Goal: Book appointment/travel/reservation

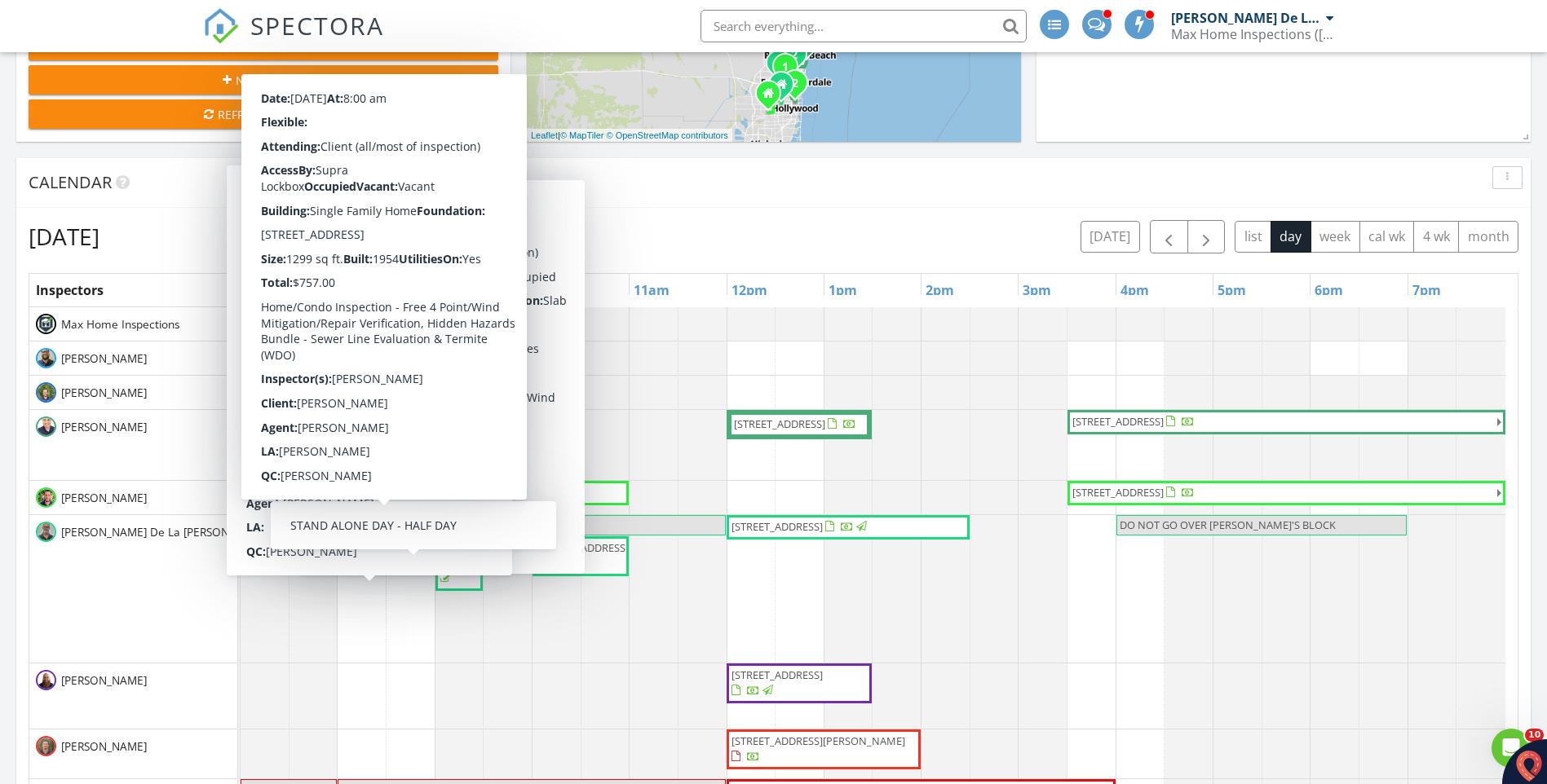
scroll to position [1549, 1571]
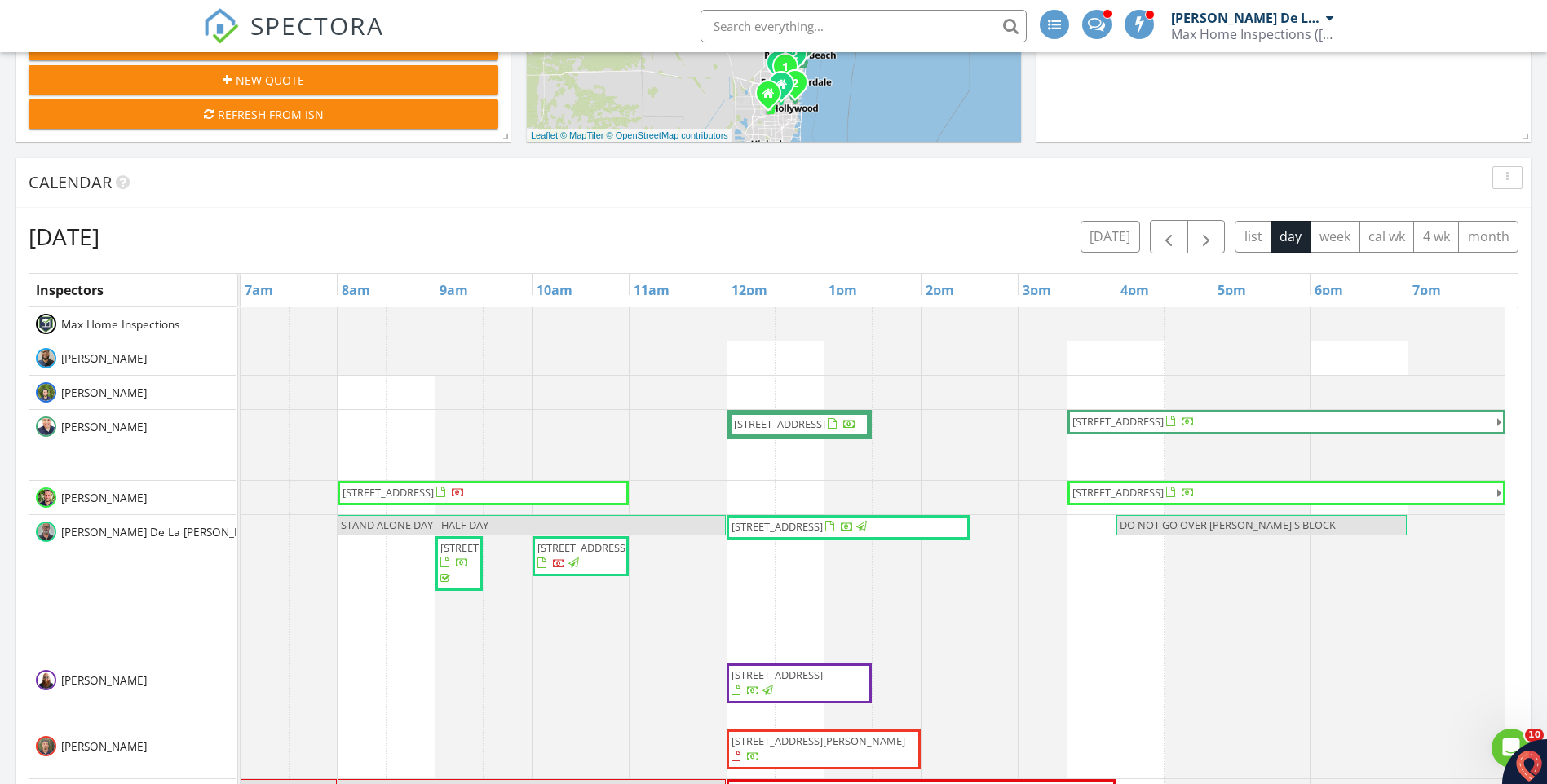
click at [241, 360] on div at bounding box center [241, 359] width 0 height 34
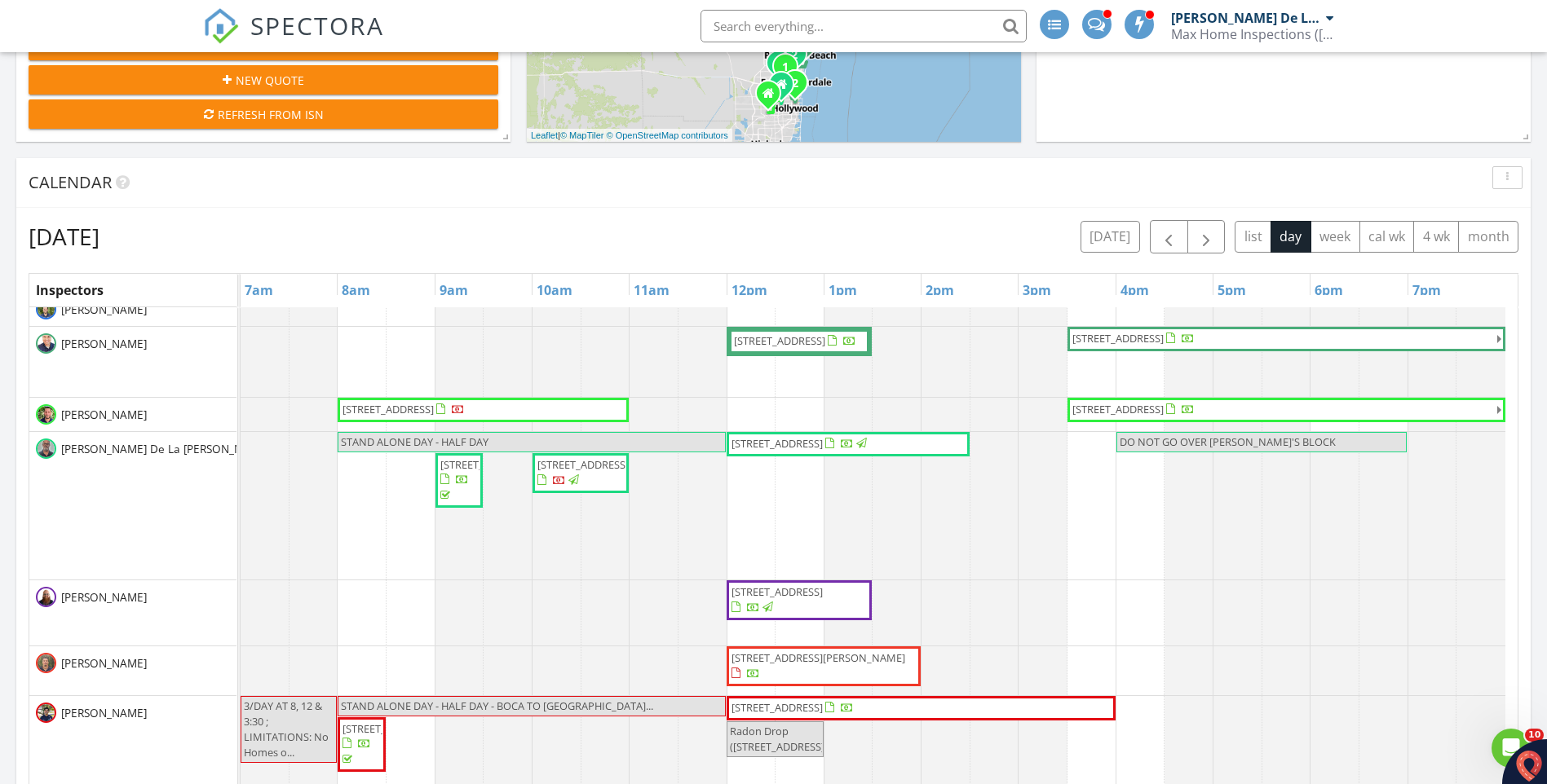
scroll to position [82, 0]
click at [1110, 240] on button "today" at bounding box center [1110, 237] width 59 height 32
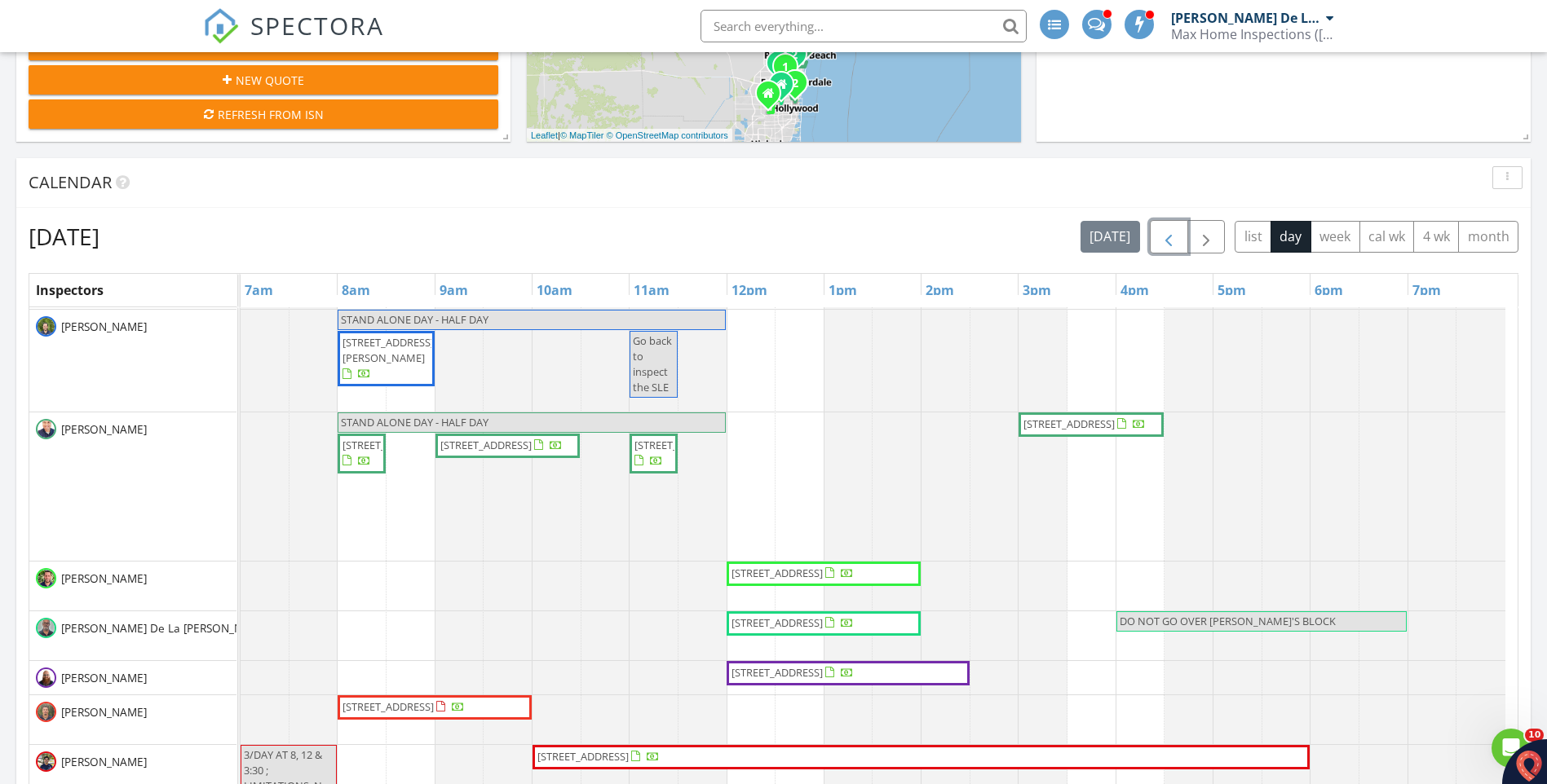
click at [1164, 235] on span "button" at bounding box center [1168, 236] width 19 height 19
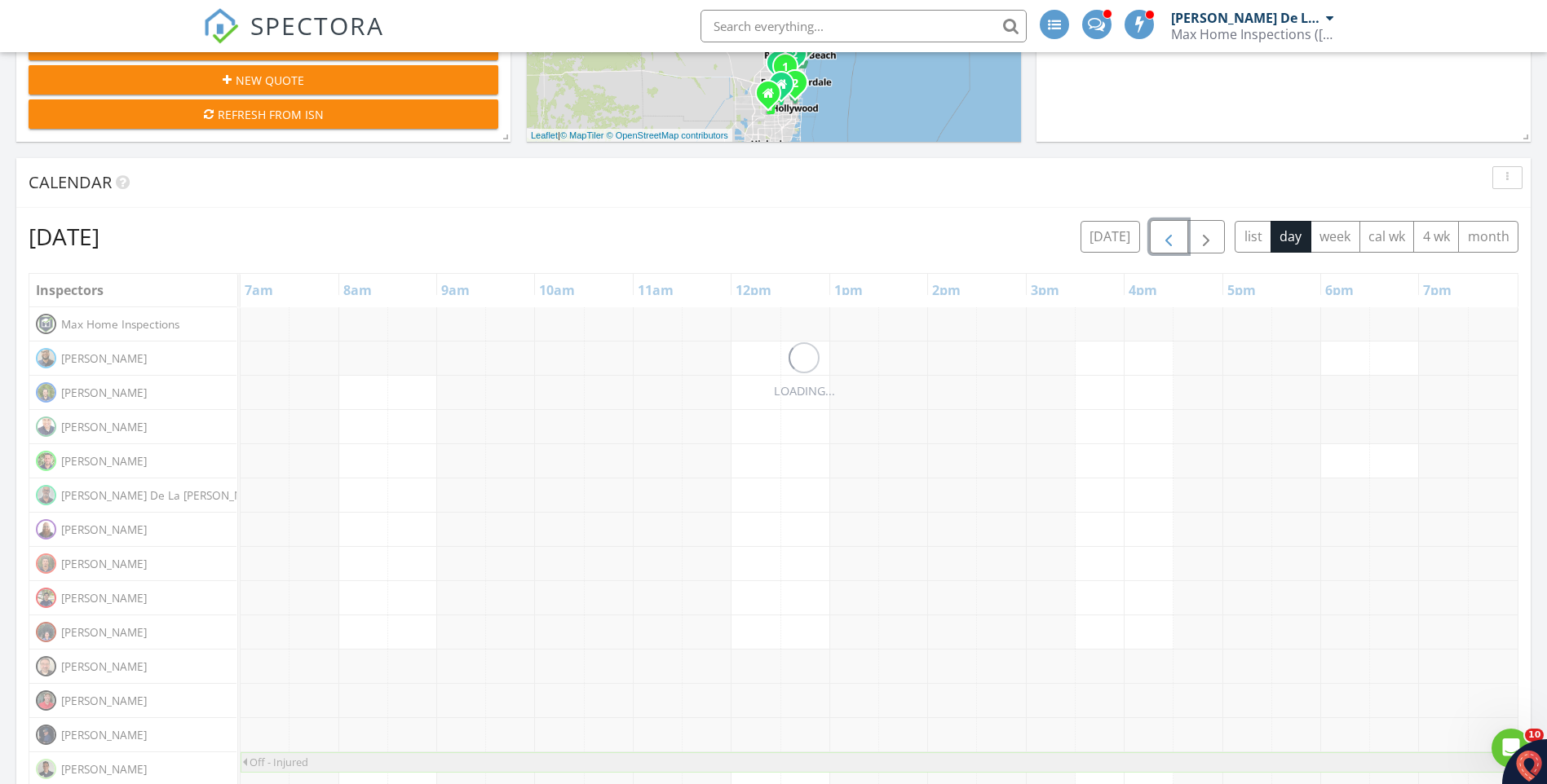
click at [1164, 235] on span "button" at bounding box center [1168, 236] width 19 height 19
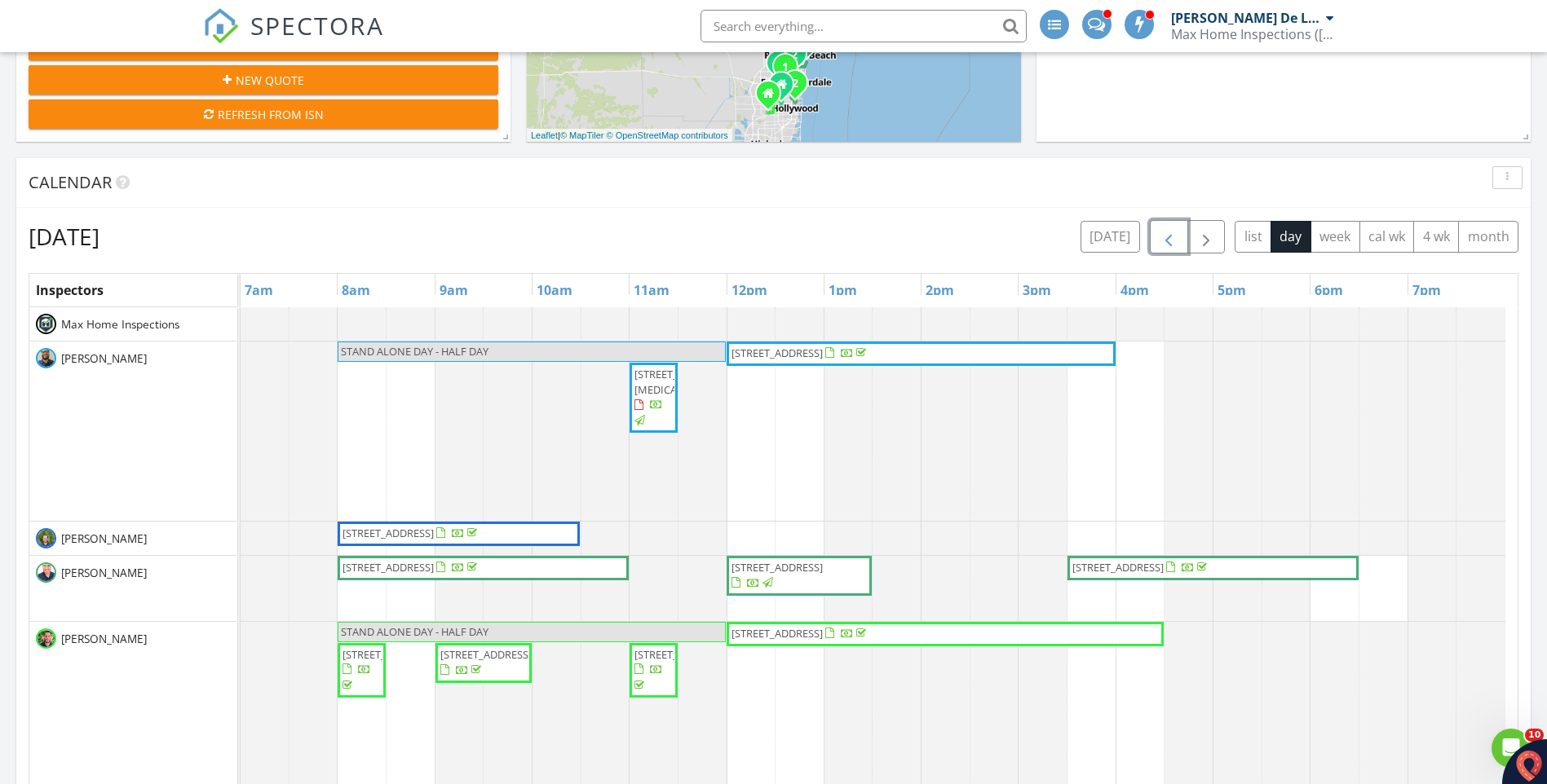
click at [1164, 235] on span "button" at bounding box center [1168, 236] width 19 height 19
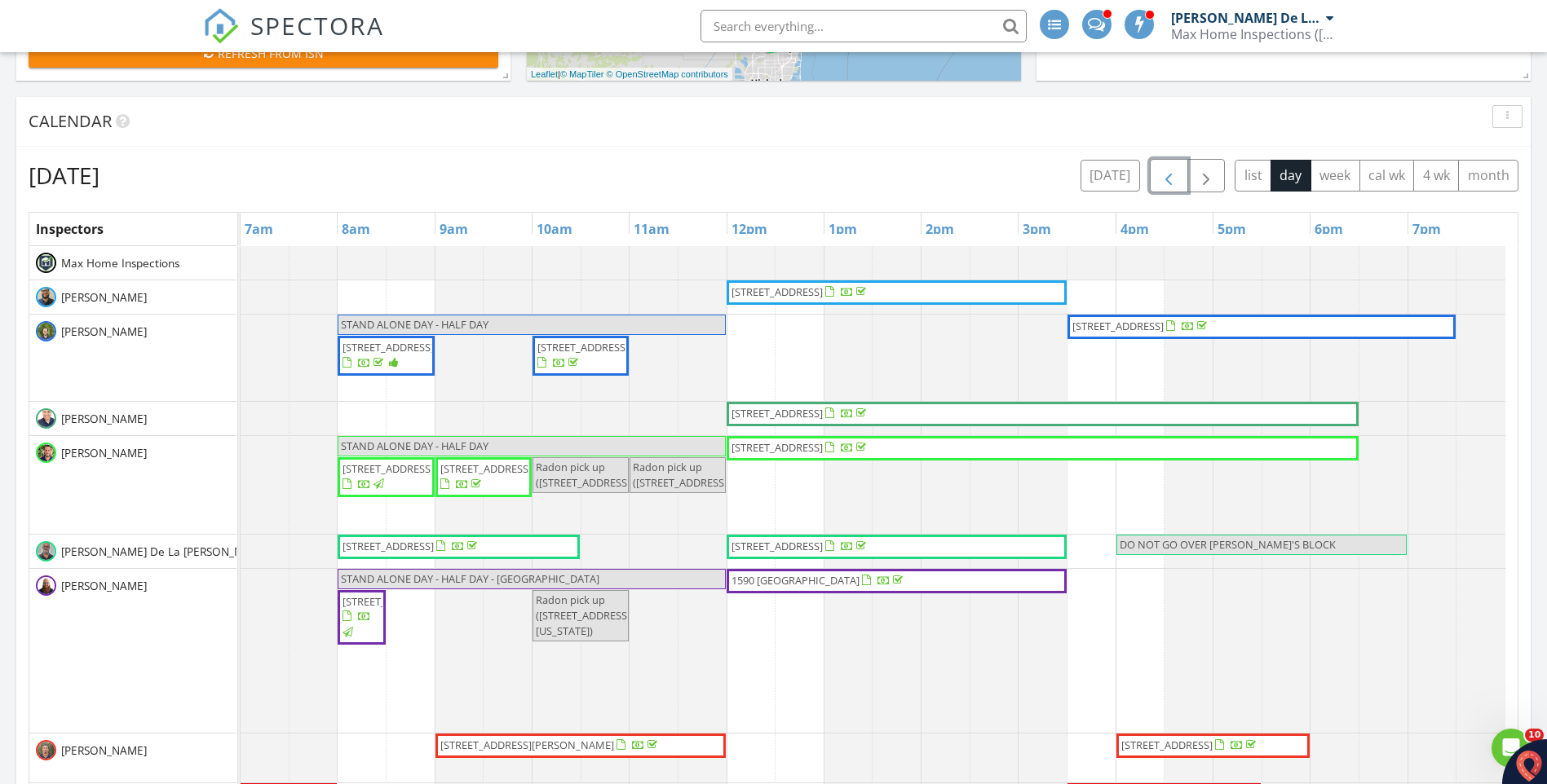
scroll to position [978, 0]
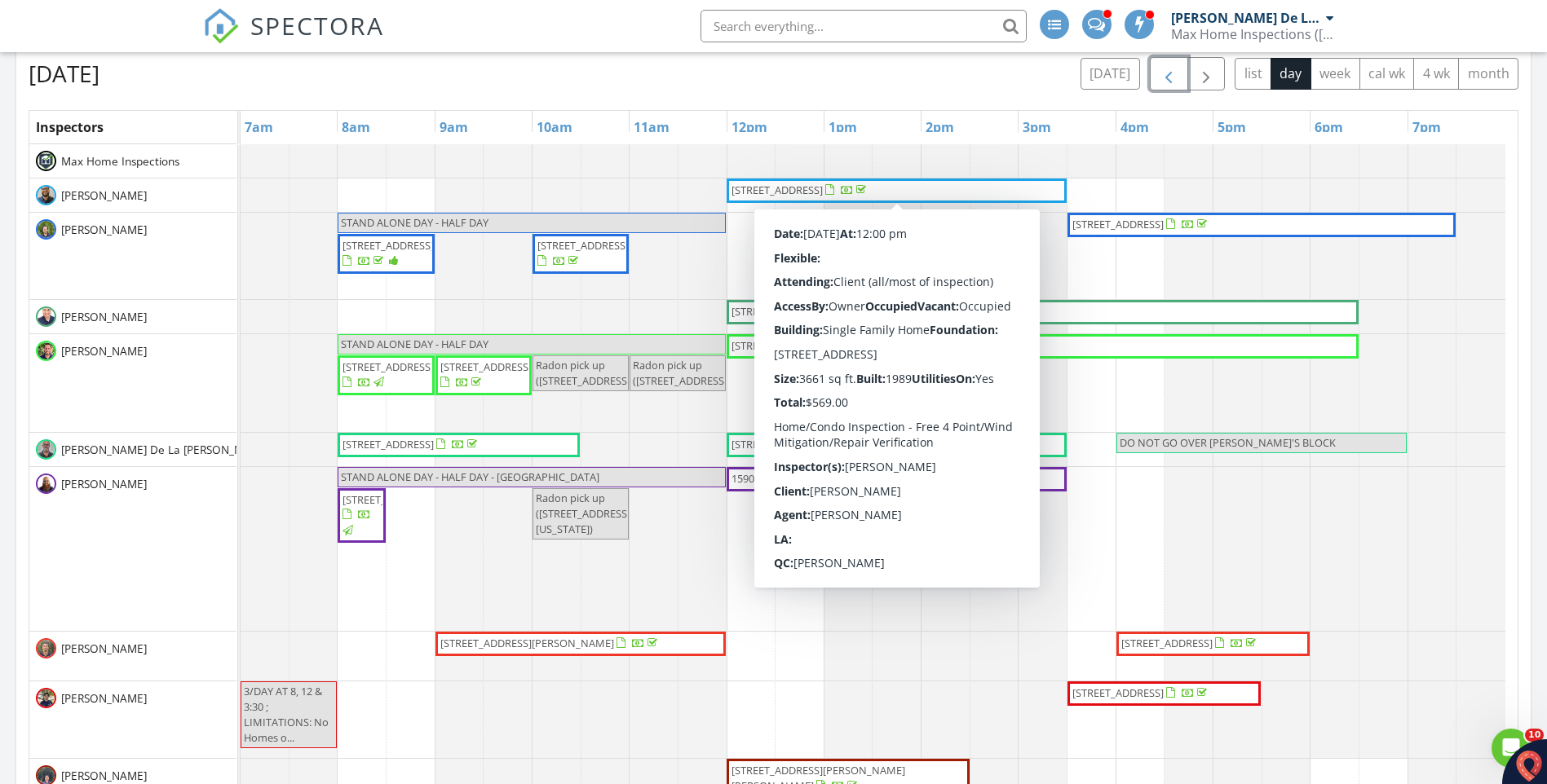
click at [793, 192] on span "10080 SW 145th St, Miami 33176" at bounding box center [777, 189] width 91 height 14
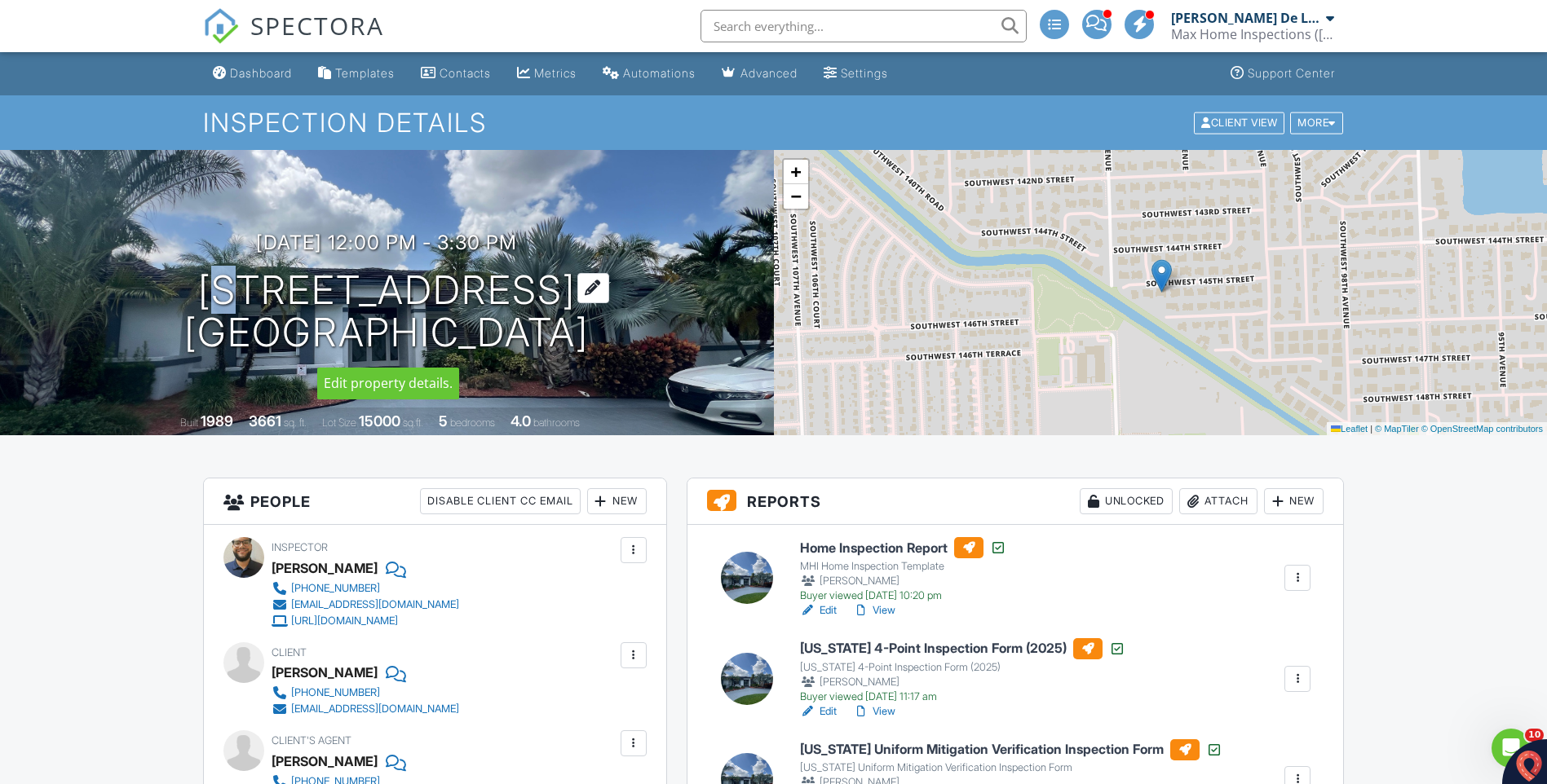
drag, startPoint x: 200, startPoint y: 284, endPoint x: 253, endPoint y: 305, distance: 57.0
click at [253, 305] on h1 "[STREET_ADDRESS] [GEOGRAPHIC_DATA], FL 33176" at bounding box center [386, 312] width 404 height 86
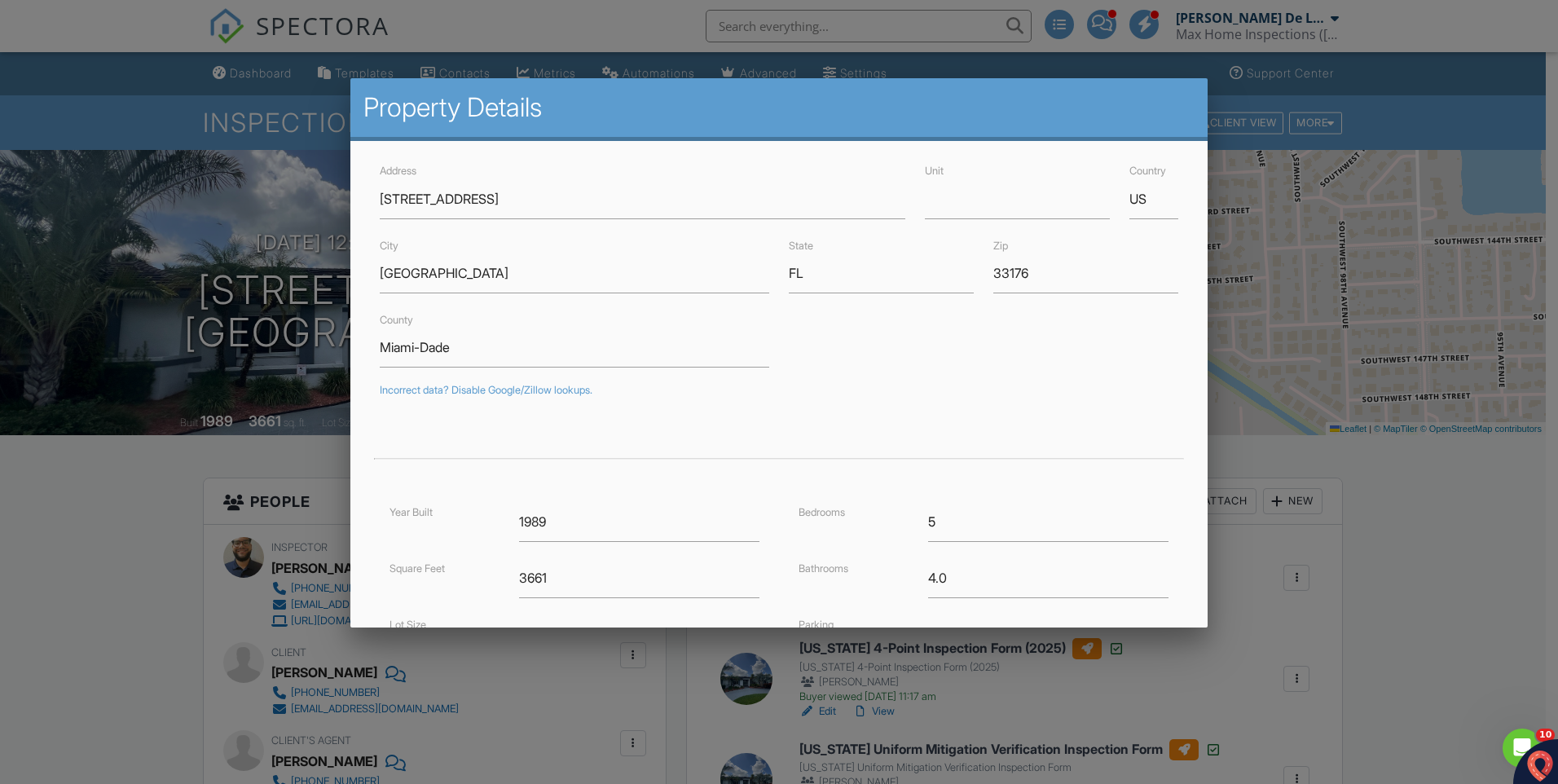
click at [154, 459] on div at bounding box center [779, 408] width 1558 height 980
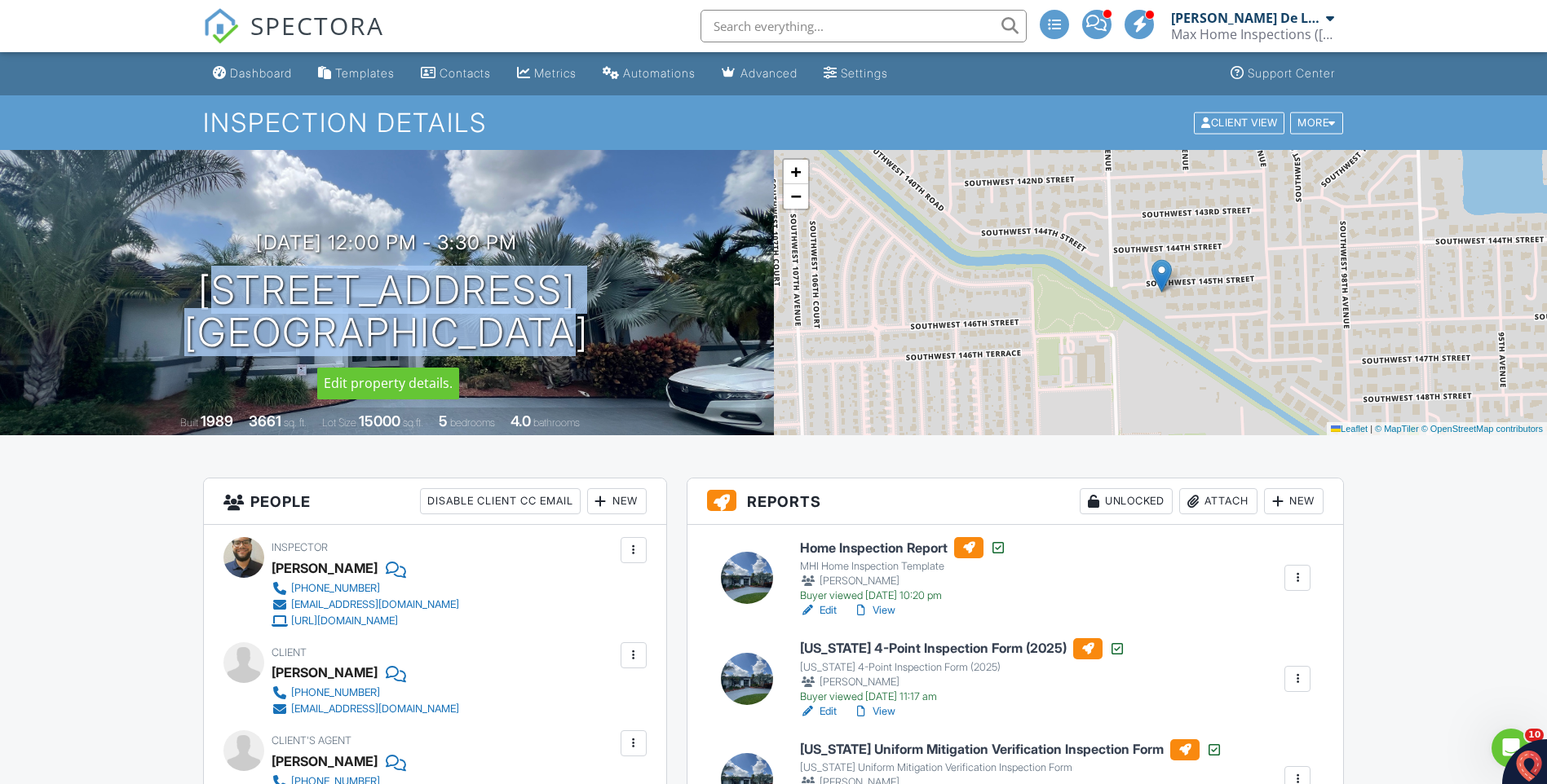
drag, startPoint x: 201, startPoint y: 280, endPoint x: 613, endPoint y: 328, distance: 414.8
click at [613, 328] on div "[DATE] 12:00 pm - 3:30 pm [STREET_ADDRESS] [GEOGRAPHIC_DATA], FL 33176" at bounding box center [387, 293] width 774 height 123
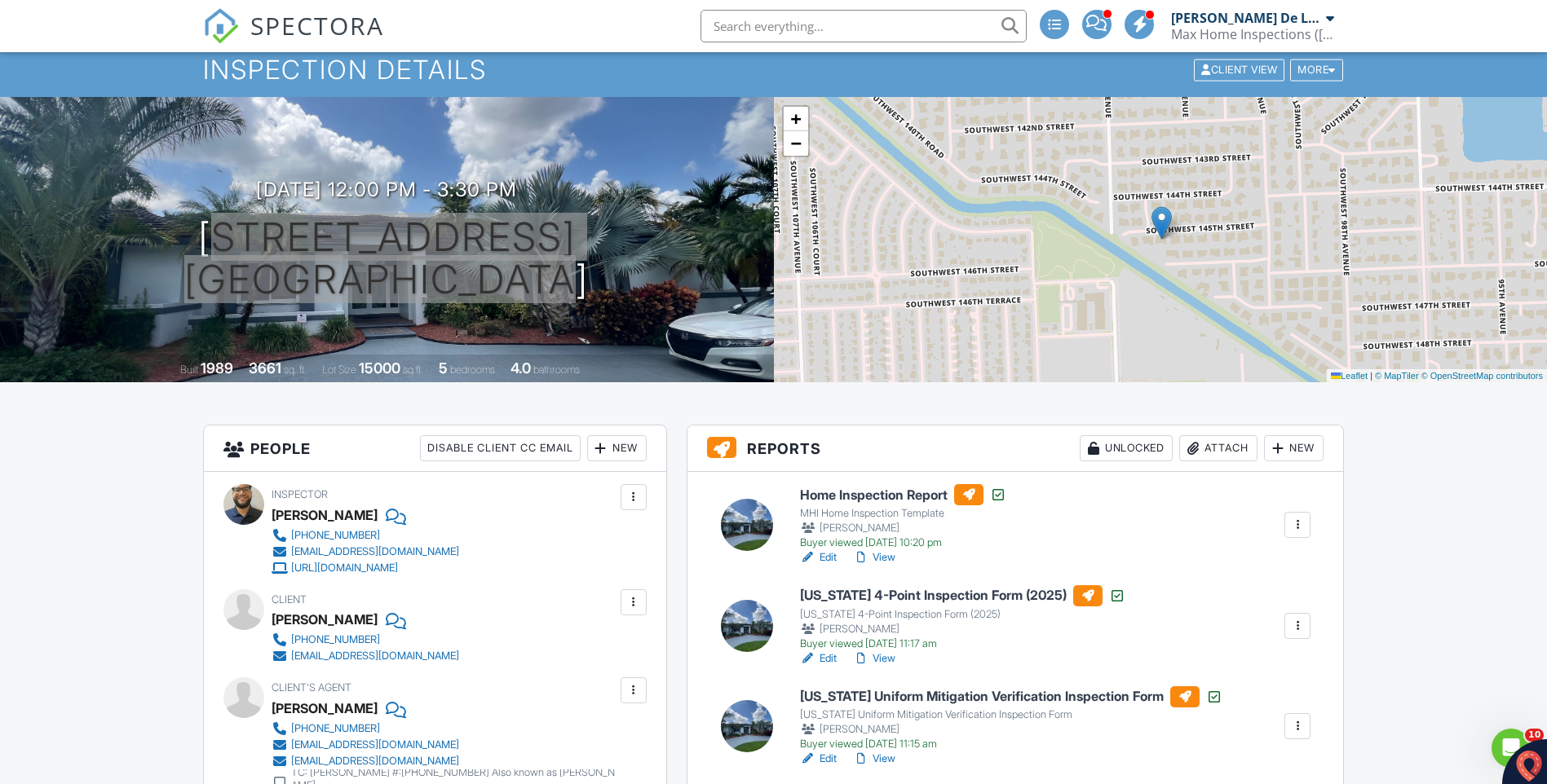
scroll to position [82, 0]
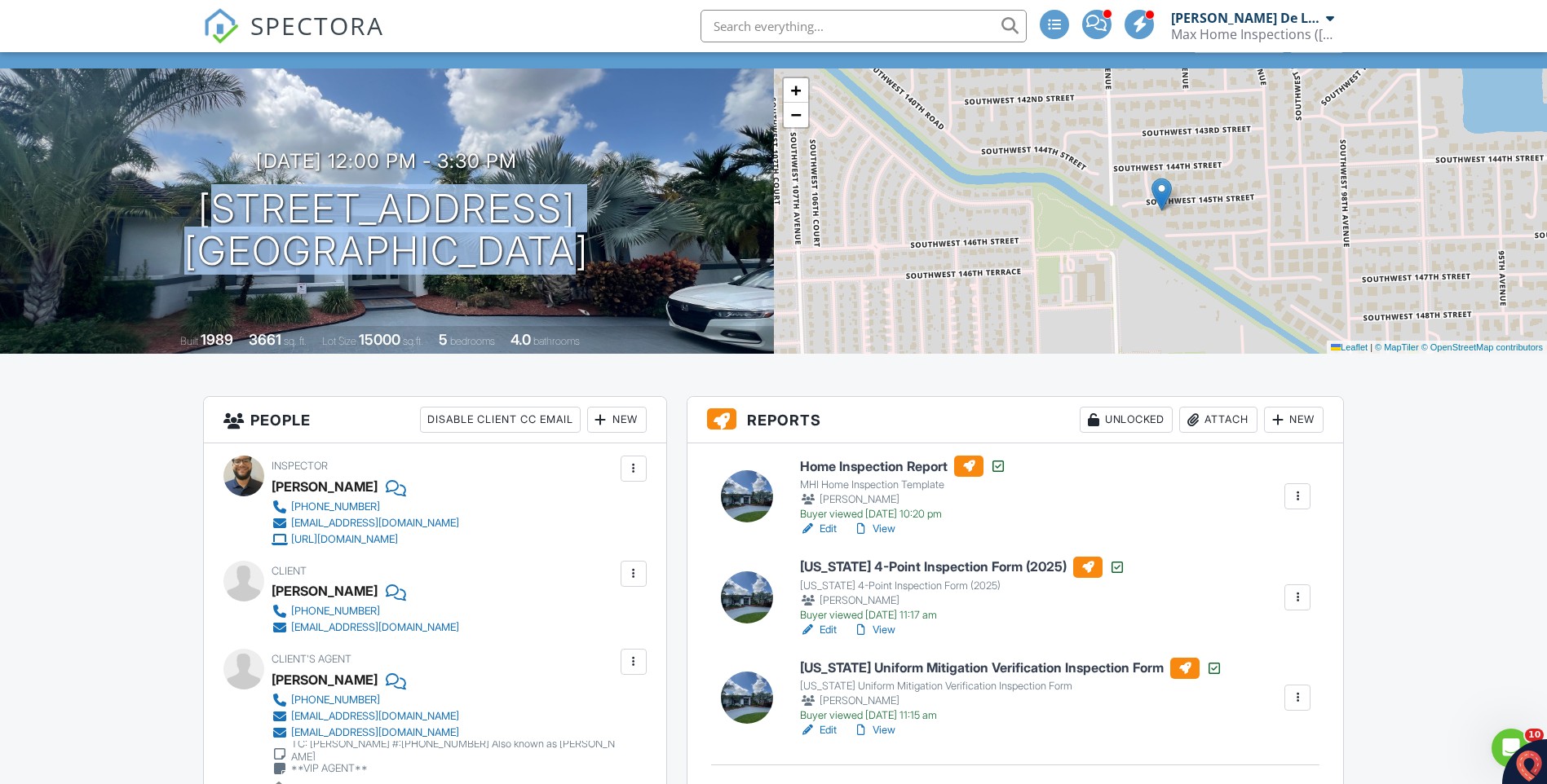
click at [883, 528] on link "View" at bounding box center [874, 528] width 42 height 16
